Goal: Navigation & Orientation: Find specific page/section

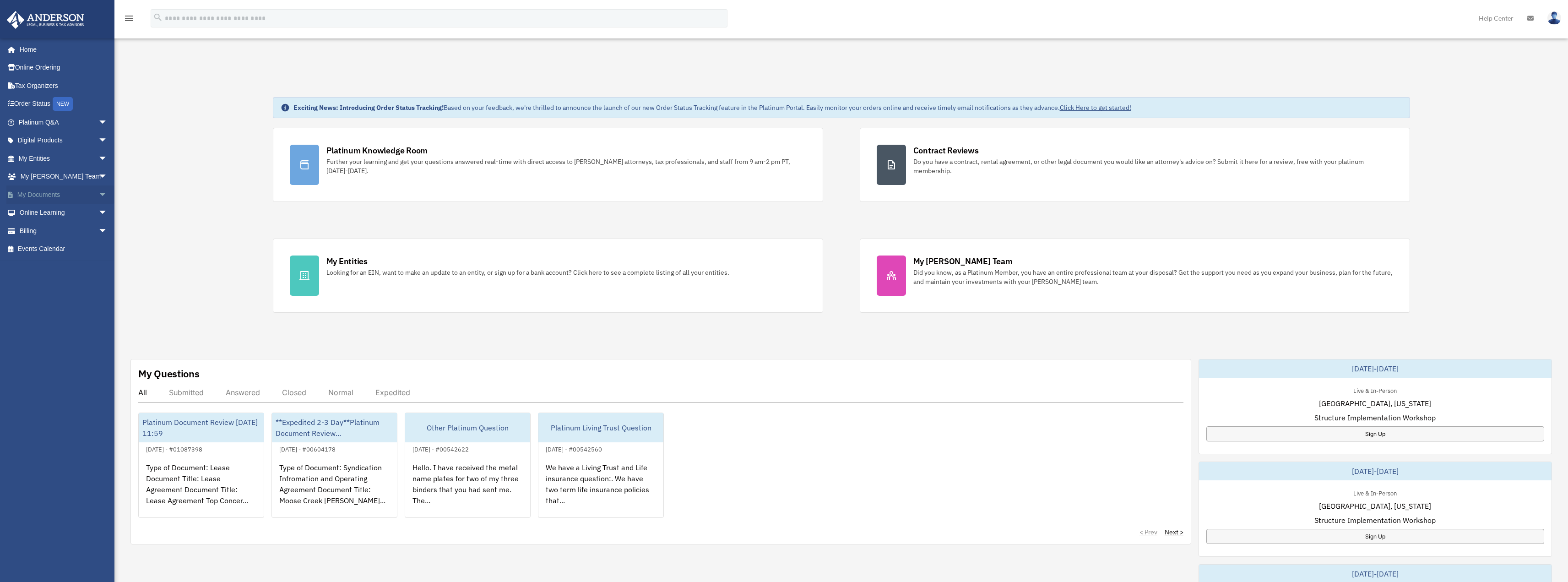
click at [98, 193] on span "arrow_drop_down" at bounding box center [108, 194] width 18 height 19
click at [45, 210] on link "Box" at bounding box center [67, 213] width 108 height 18
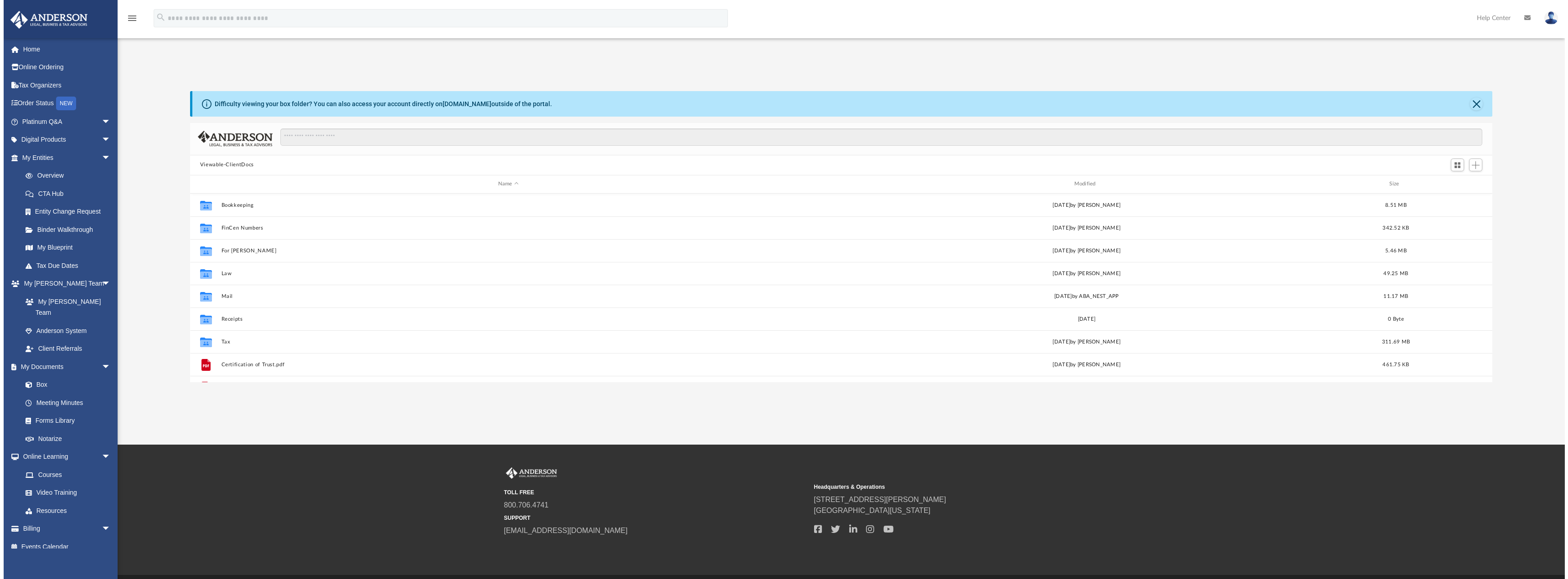
scroll to position [200, 1295]
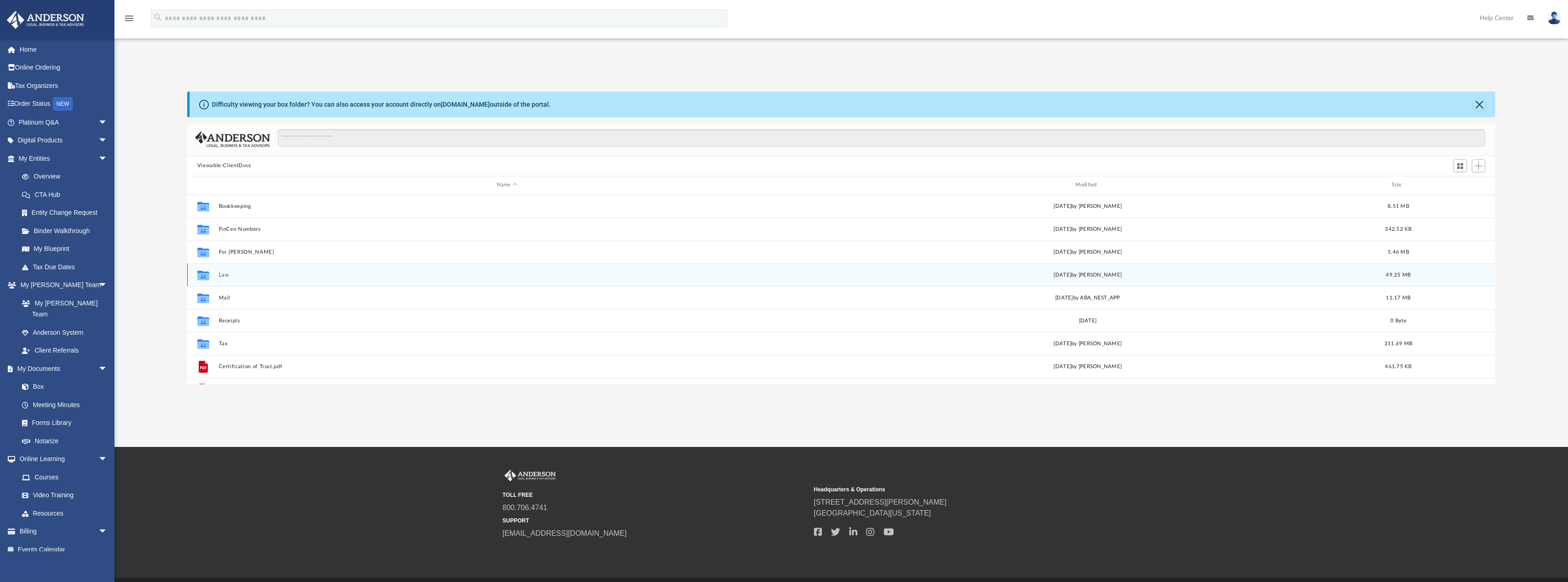
click at [226, 268] on div "Collaborated Folder Law [DATE] by [PERSON_NAME] 49.25 MB" at bounding box center [841, 274] width 1308 height 23
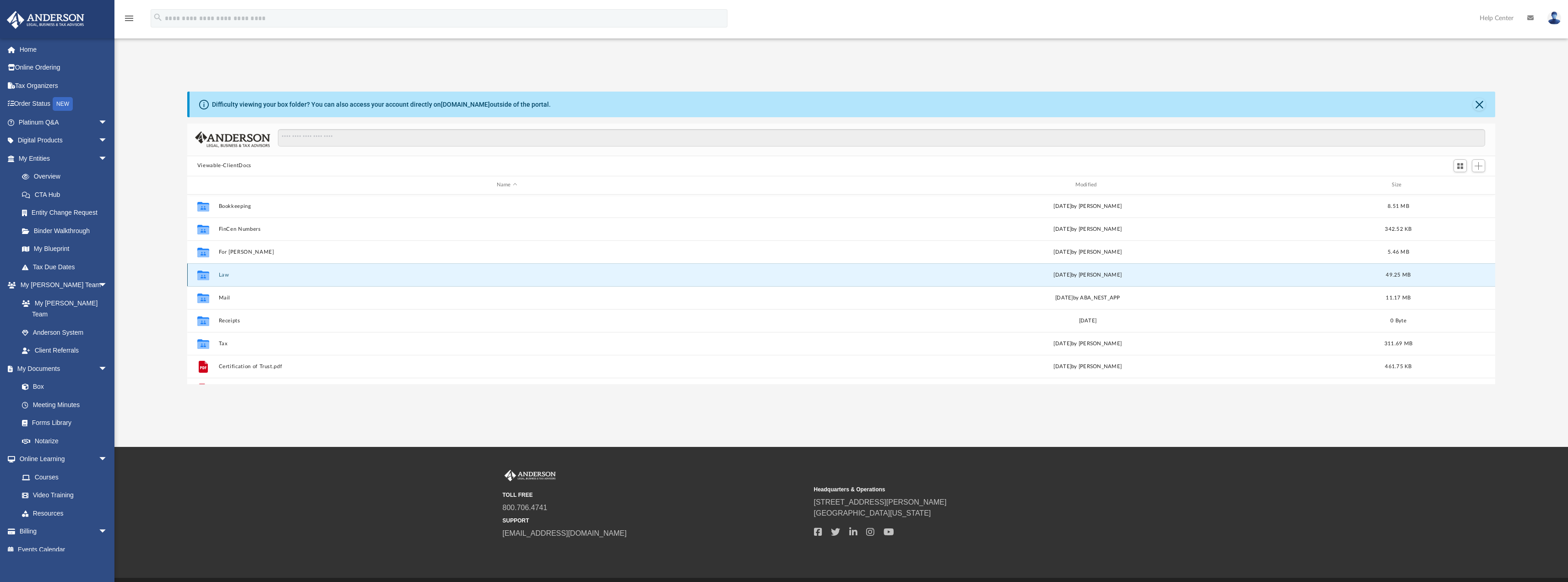
click at [223, 274] on button "Law" at bounding box center [507, 274] width 577 height 6
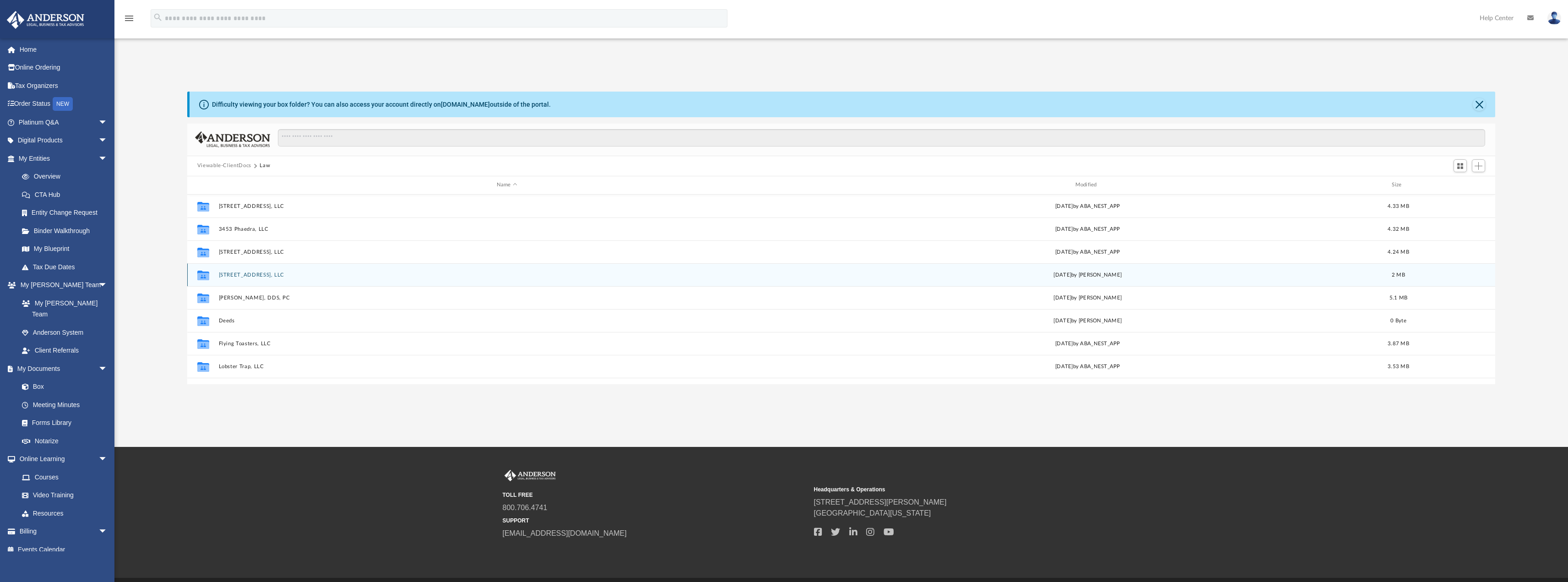
click at [242, 271] on button "[STREET_ADDRESS], LLC" at bounding box center [507, 274] width 577 height 6
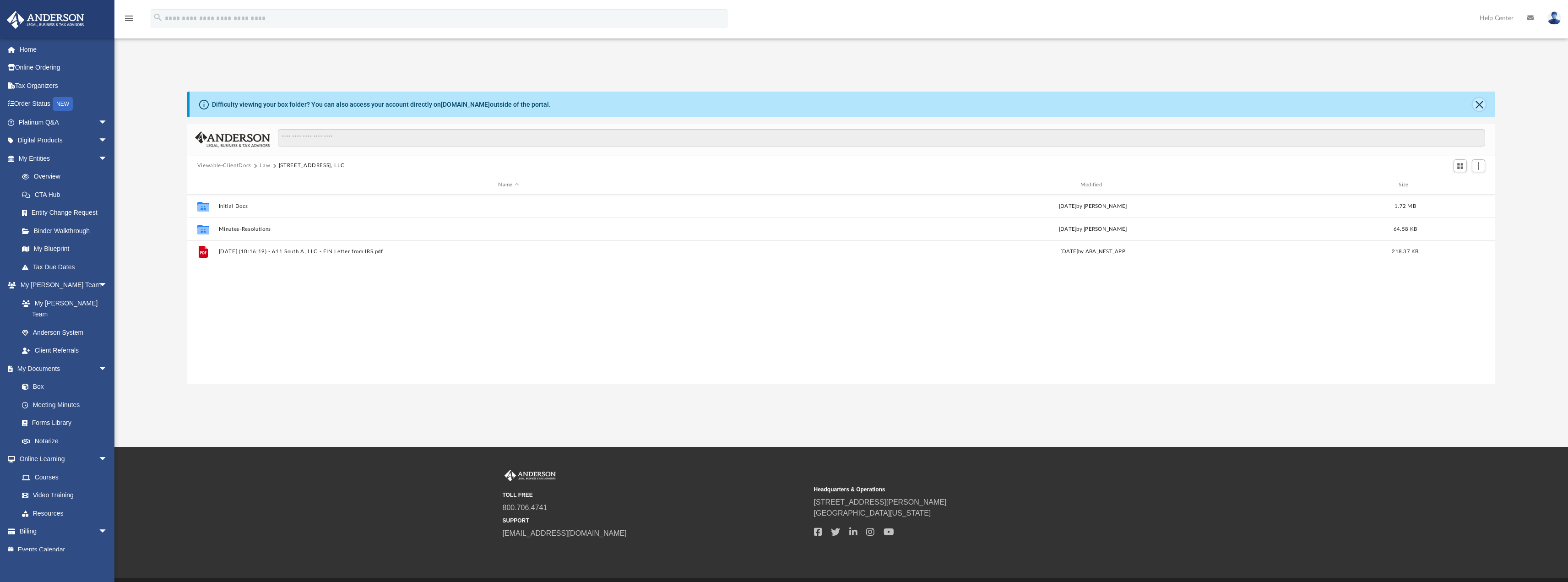
click at [1480, 105] on button "Close" at bounding box center [1479, 104] width 13 height 13
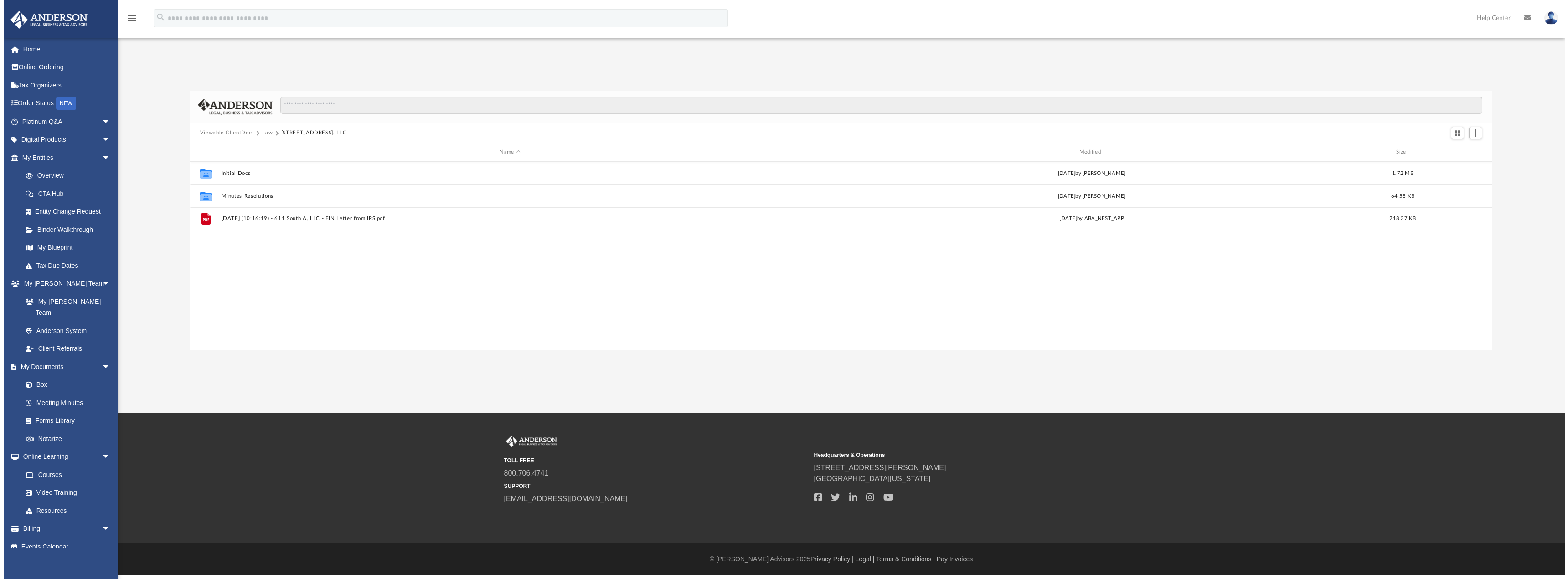
scroll to position [200, 1302]
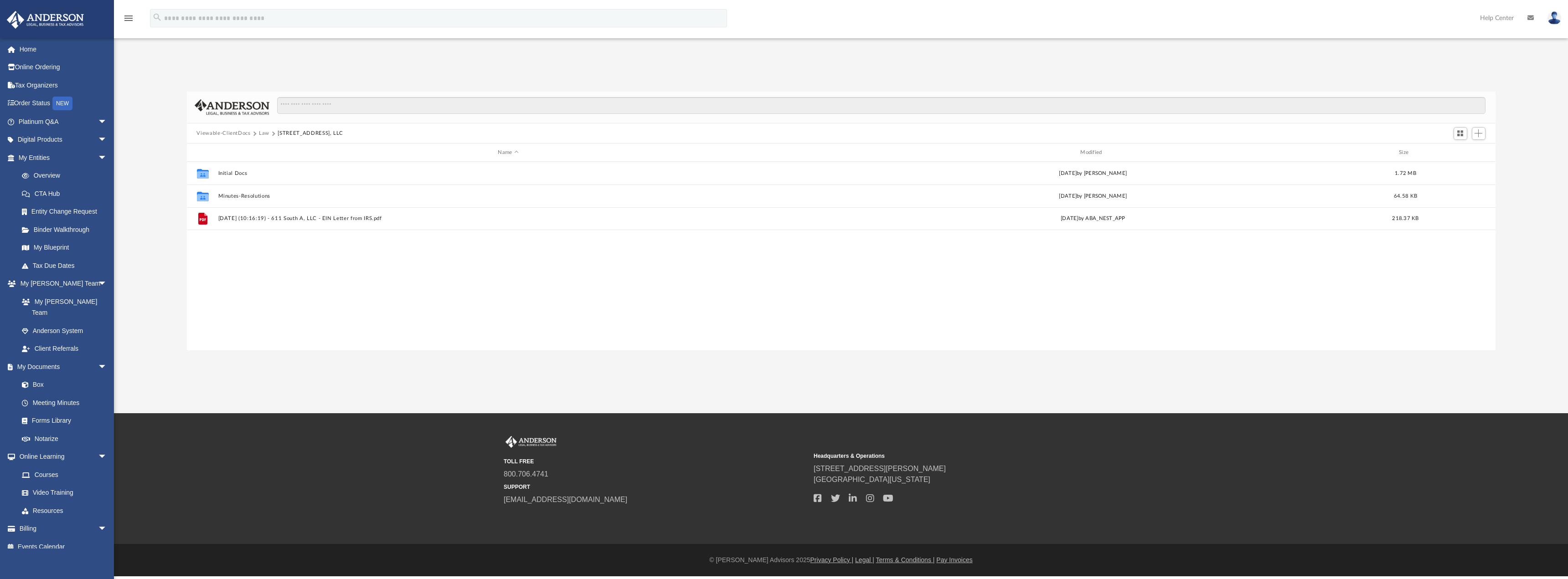
click at [261, 130] on button "Law" at bounding box center [264, 133] width 10 height 8
click at [242, 135] on button "Viewable-ClientDocs" at bounding box center [223, 133] width 54 height 8
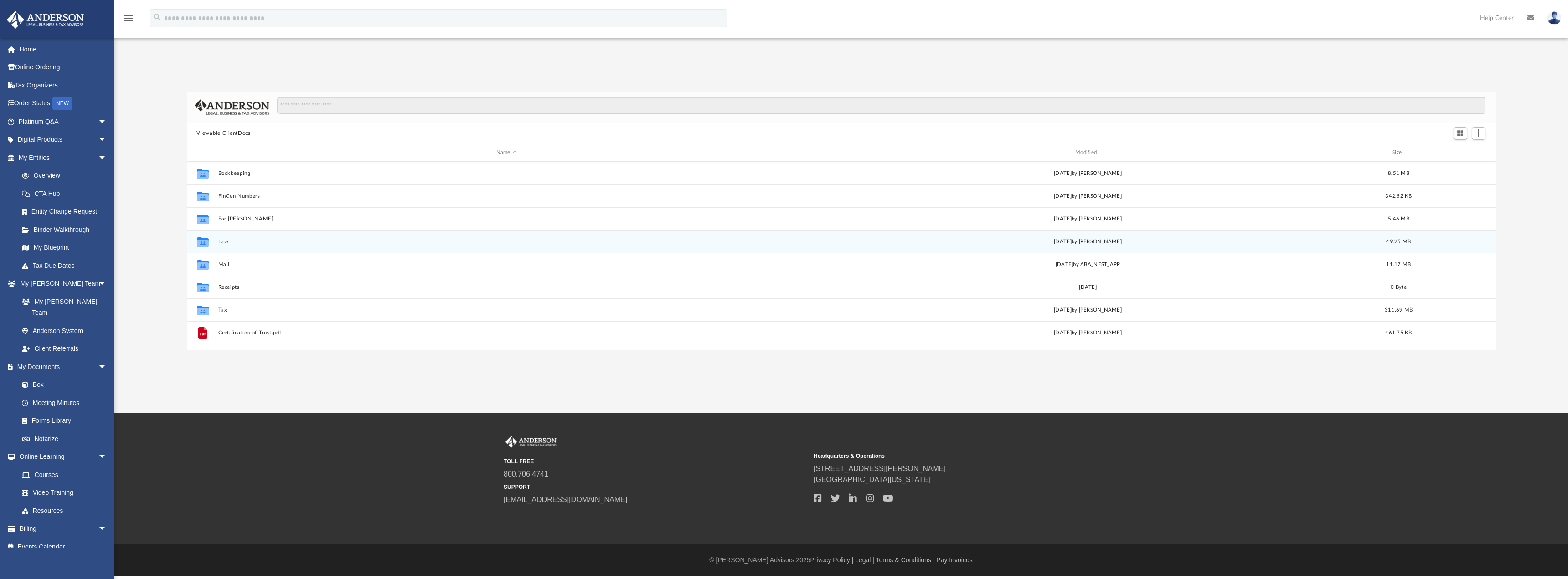
click at [221, 240] on button "Law" at bounding box center [506, 241] width 577 height 6
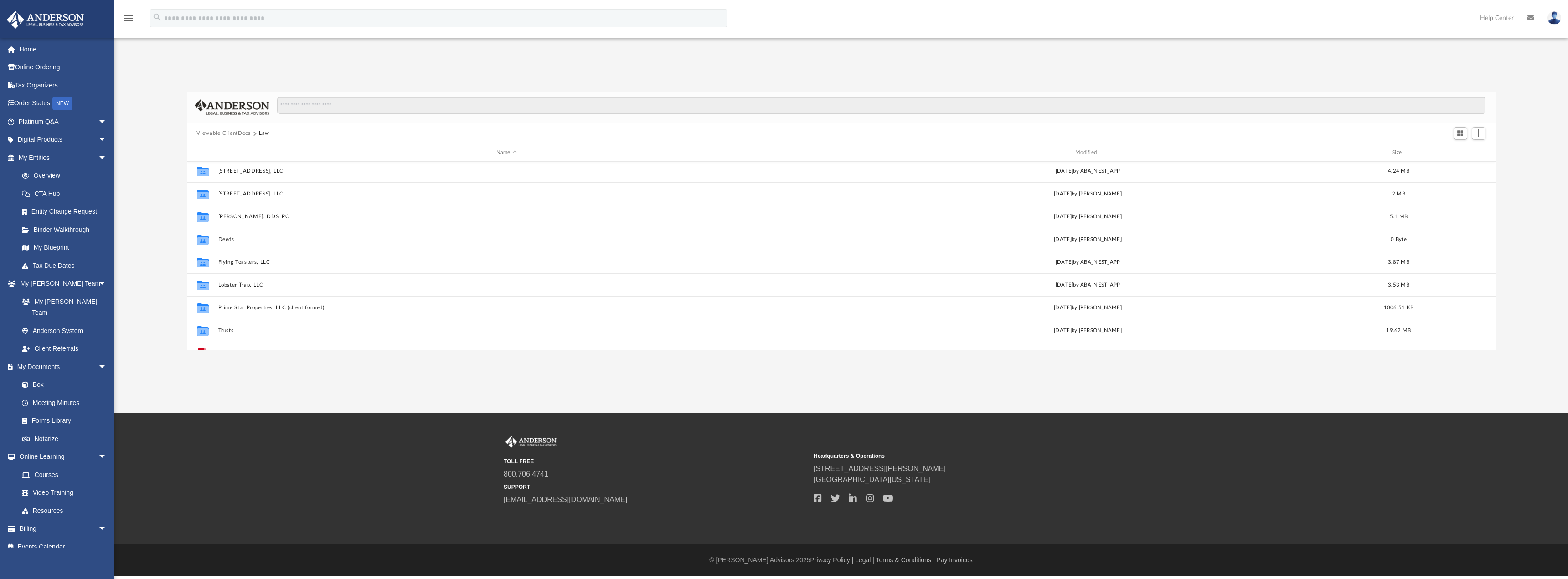
scroll to position [85, 0]
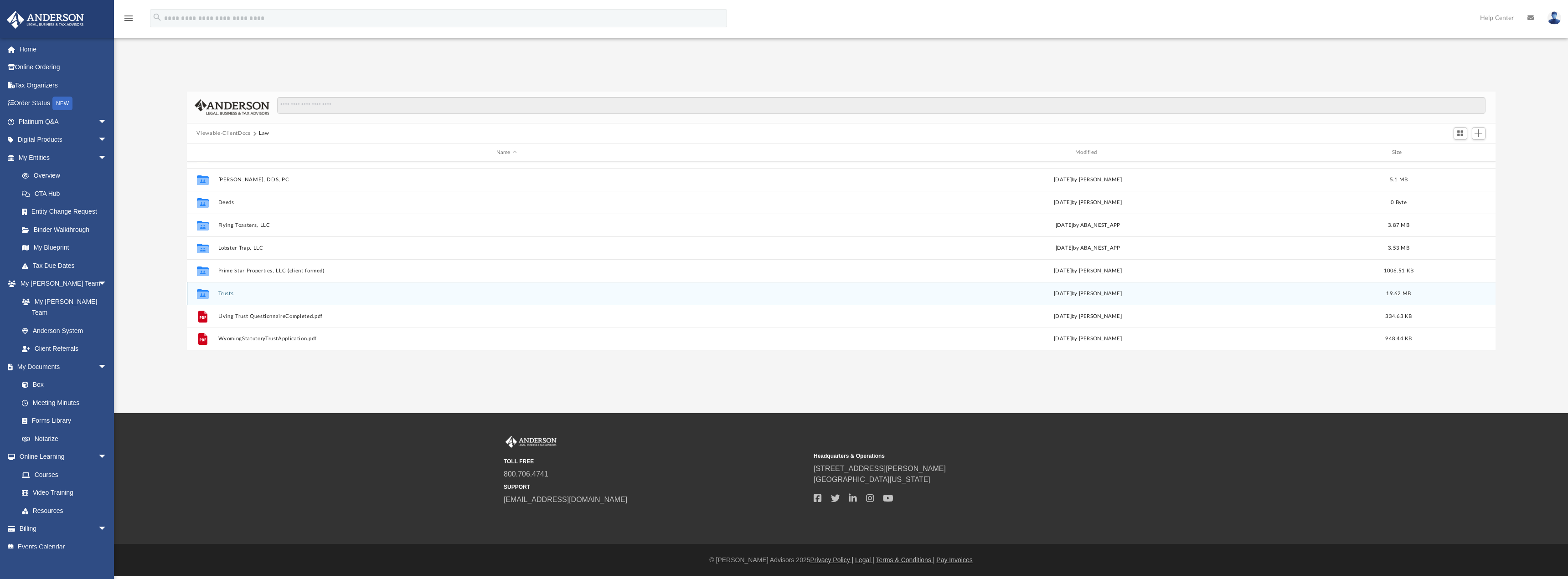
click at [230, 290] on div "Collaborated Folder Trusts [DATE] by [PERSON_NAME] 19.62 MB" at bounding box center [841, 293] width 1309 height 23
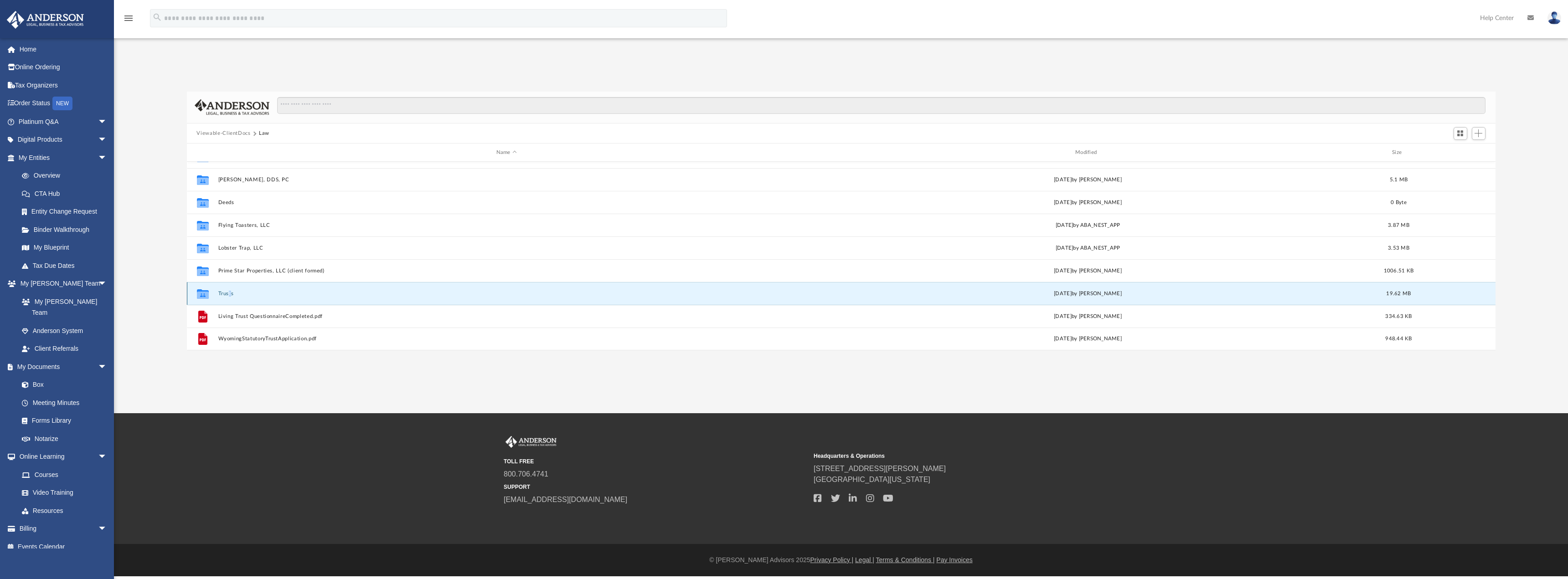
click at [228, 291] on button "Trusts" at bounding box center [506, 294] width 577 height 6
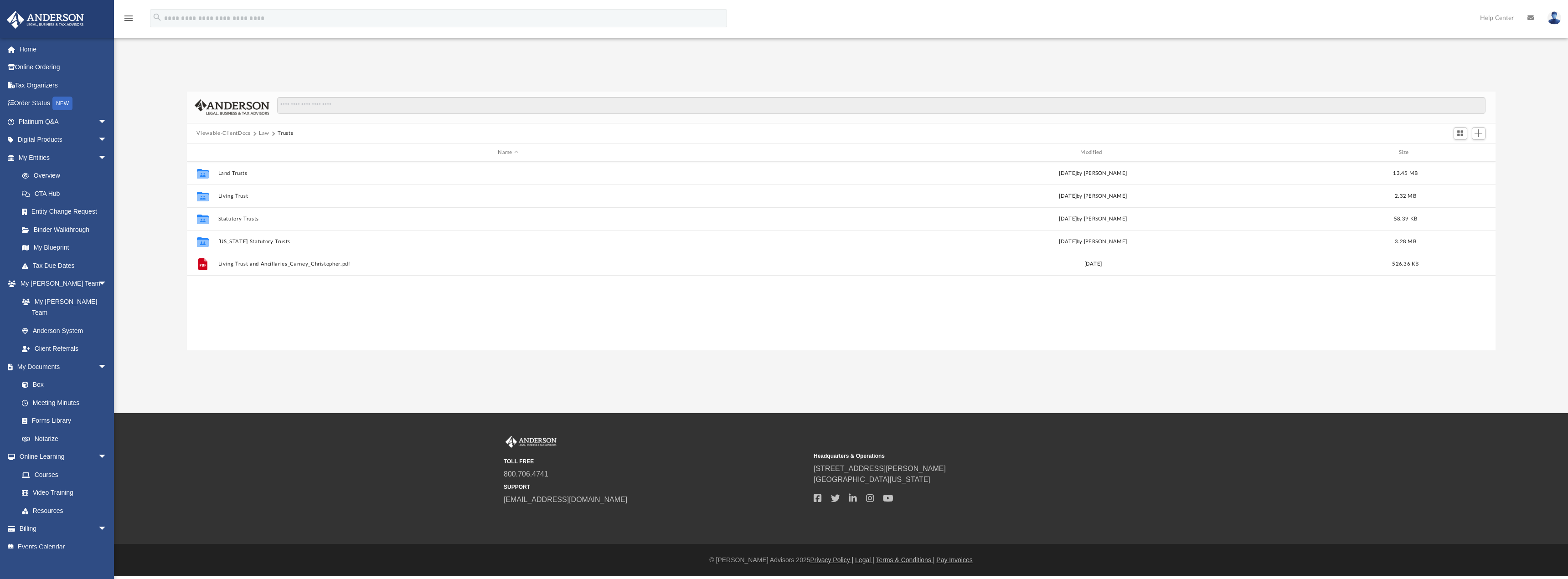
scroll to position [0, 0]
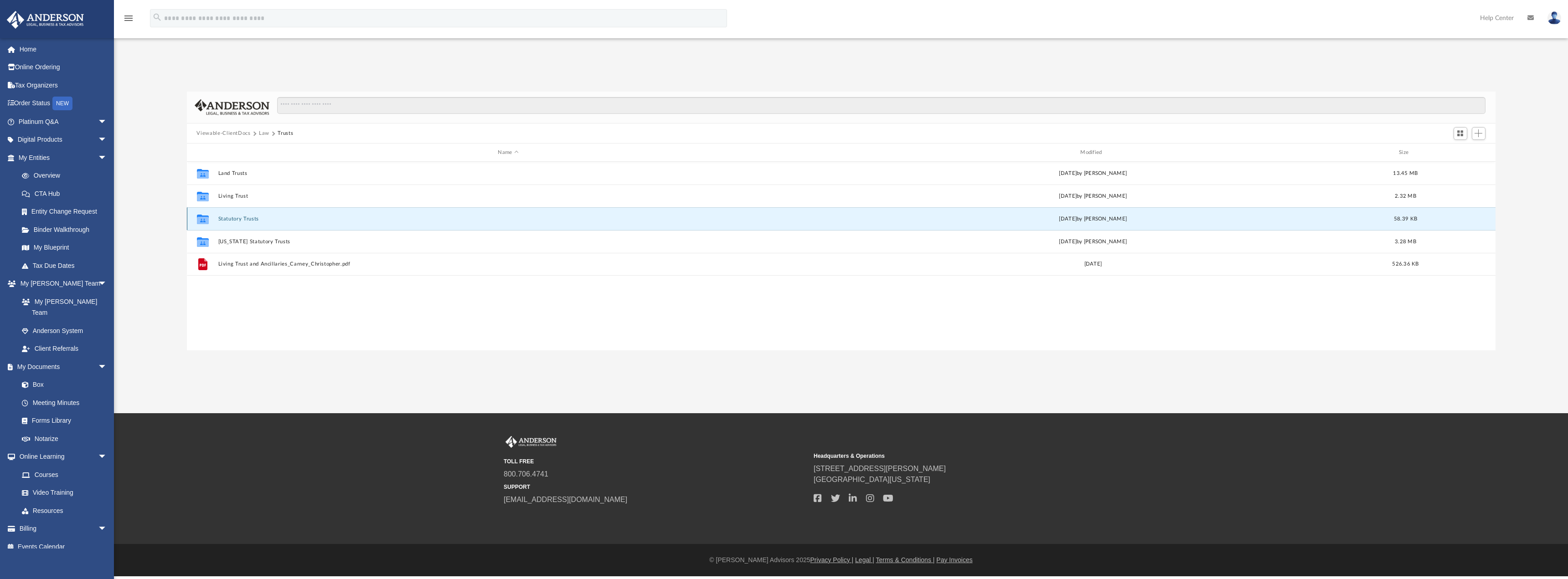
click at [233, 220] on button "Statutory Trusts" at bounding box center [508, 219] width 581 height 6
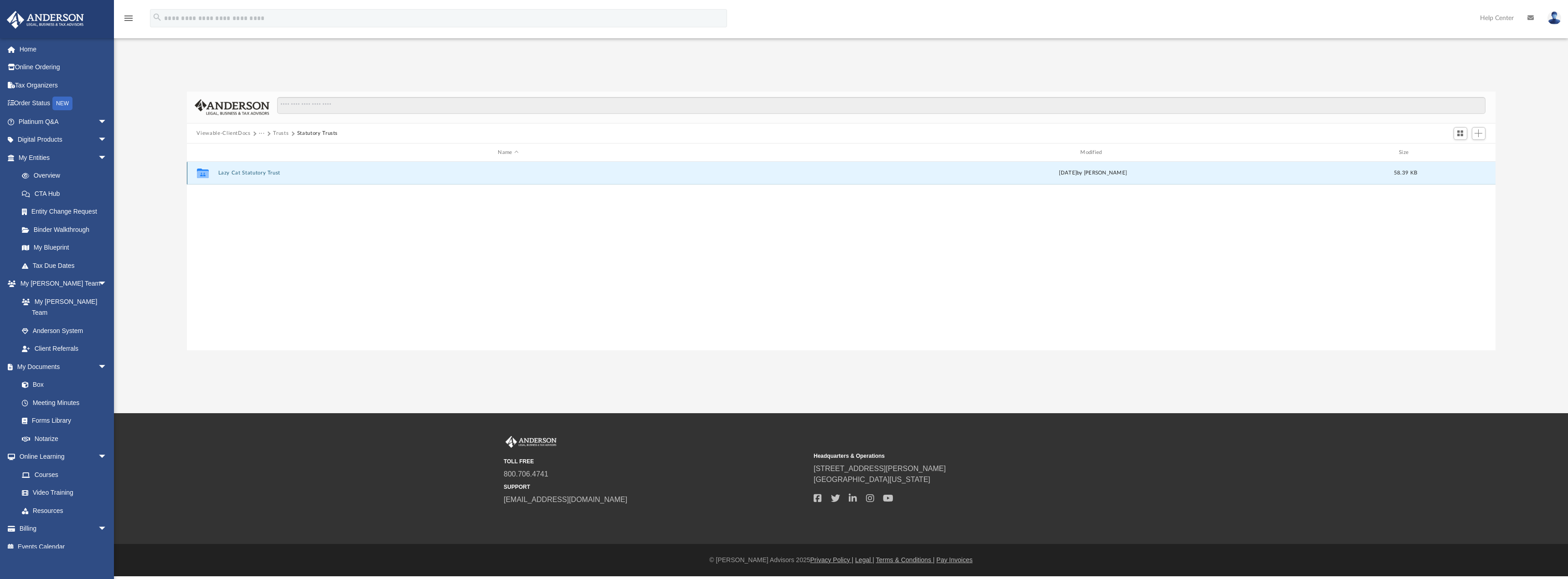
click at [236, 172] on button "Lazy Cat Statutory Trust" at bounding box center [508, 173] width 581 height 6
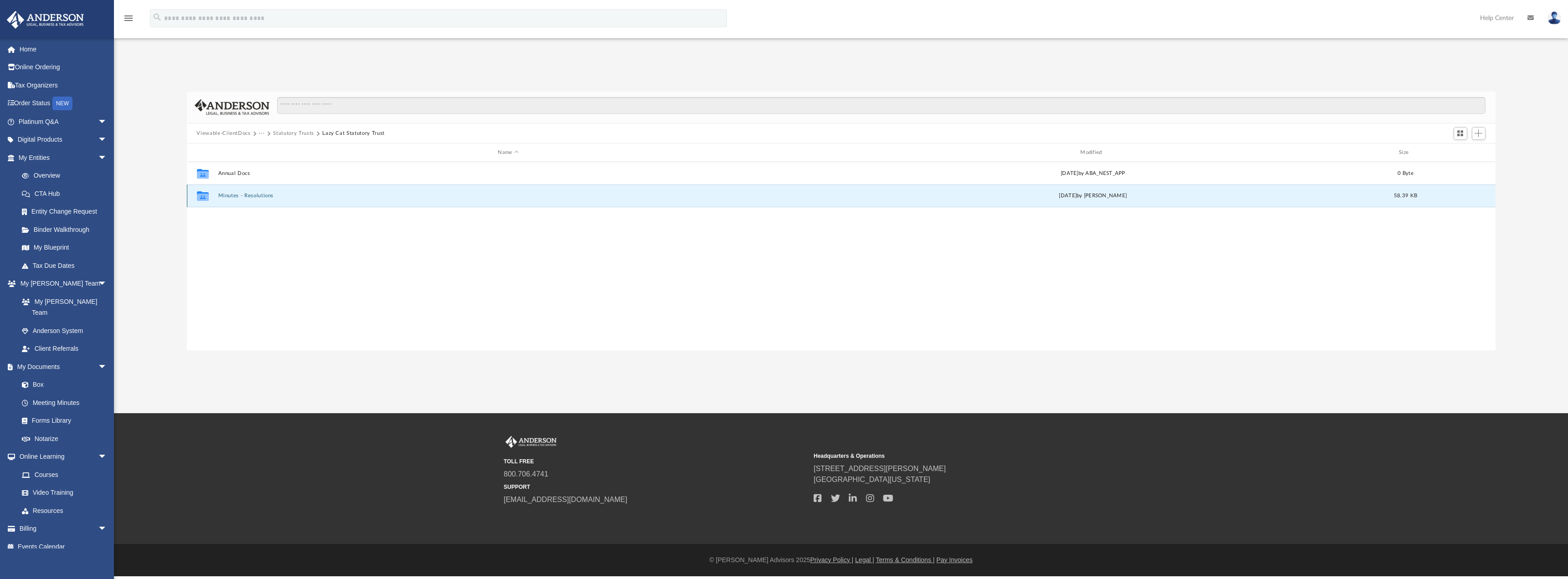
click at [243, 195] on button "Minutes - Resolutions" at bounding box center [508, 196] width 581 height 6
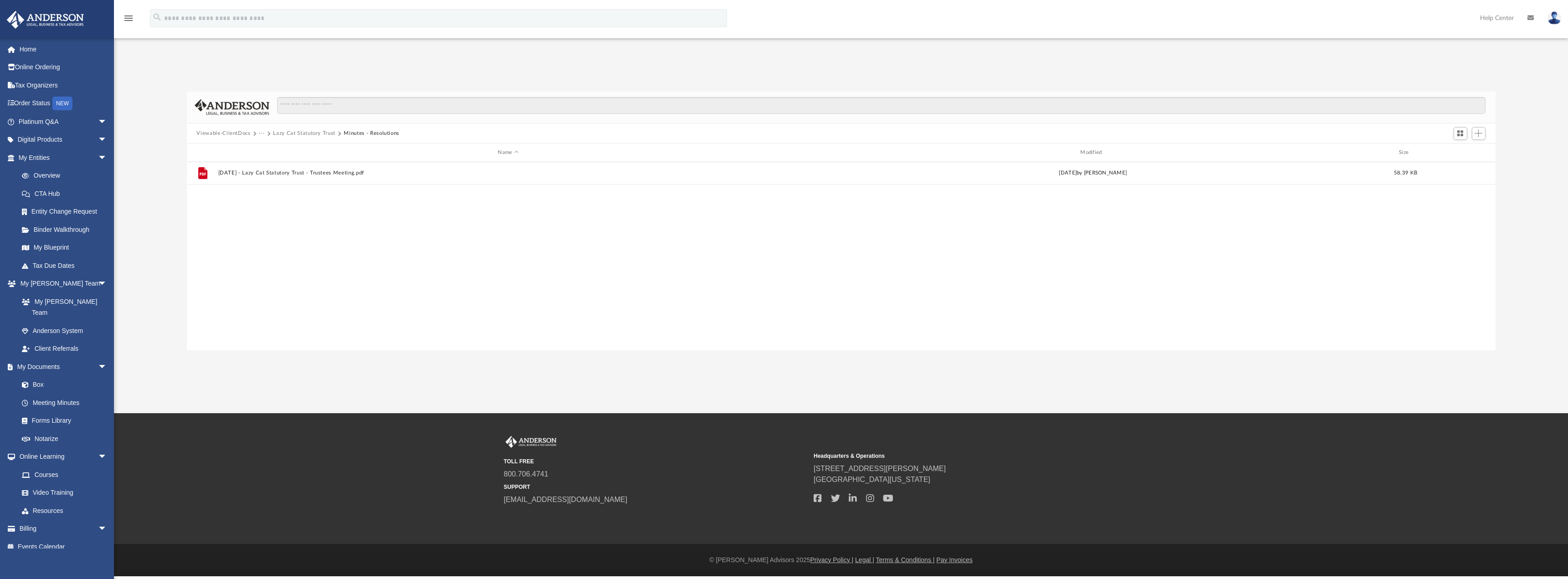
click at [320, 134] on button "Lazy Cat Statutory Trust" at bounding box center [304, 133] width 63 height 8
click at [234, 133] on button "Viewable-ClientDocs" at bounding box center [223, 133] width 54 height 8
